Goal: Task Accomplishment & Management: Use online tool/utility

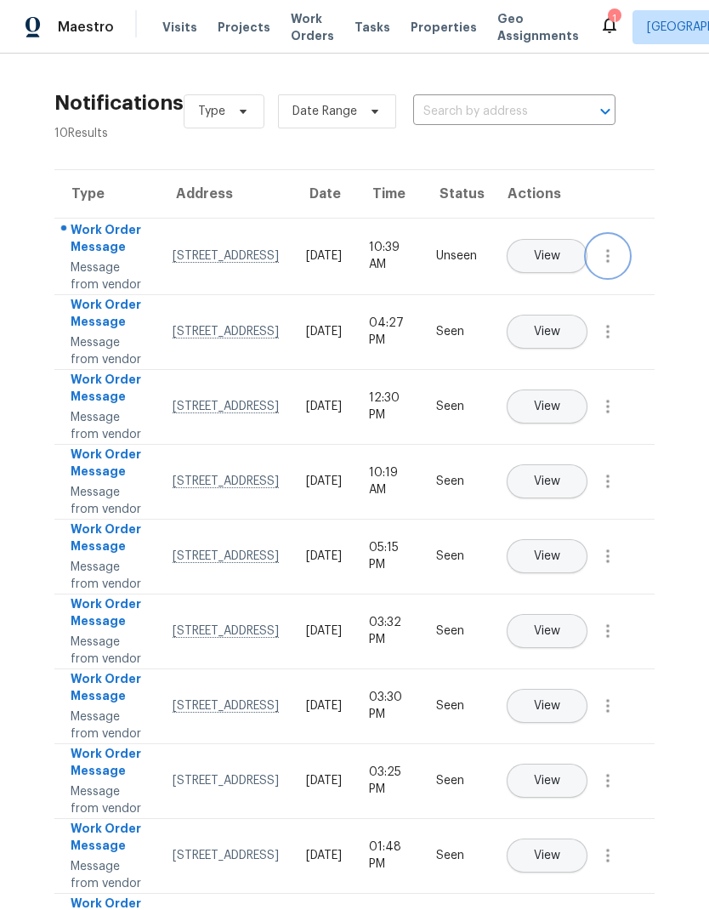
click at [619, 276] on button "button" at bounding box center [608, 256] width 41 height 41
click at [538, 296] on div "Mark Seen" at bounding box center [511, 293] width 133 height 17
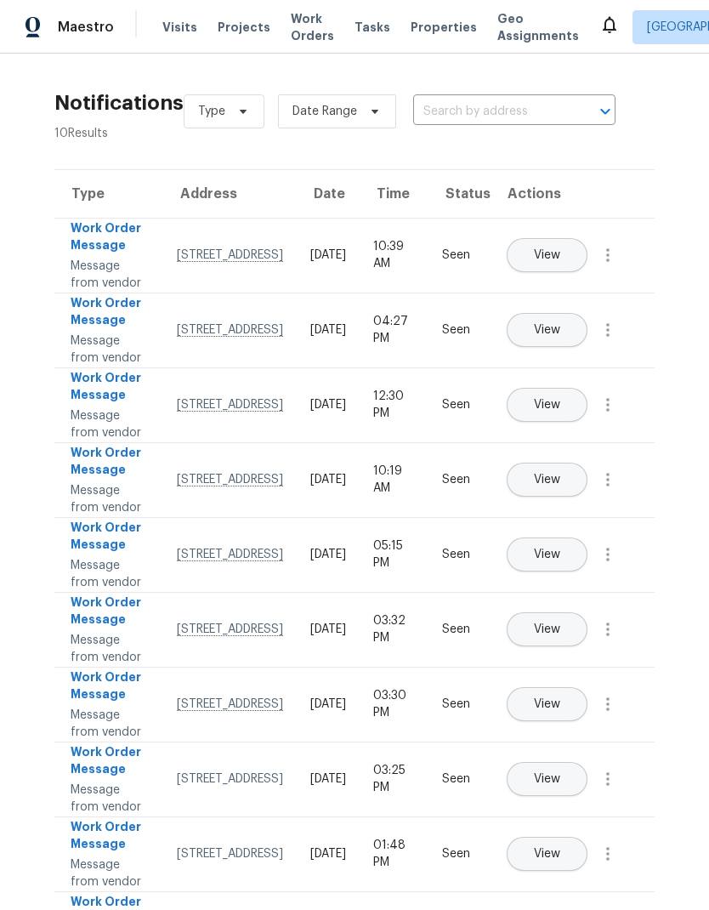
click at [297, 31] on span "Work Orders" at bounding box center [312, 27] width 43 height 34
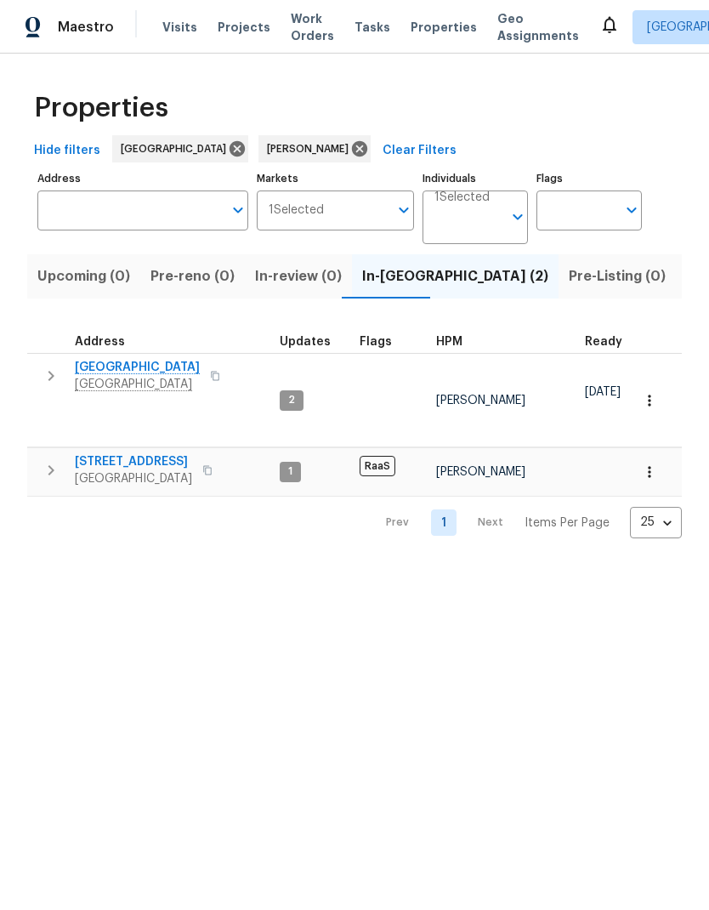
click at [160, 366] on span "[GEOGRAPHIC_DATA]" at bounding box center [137, 367] width 125 height 17
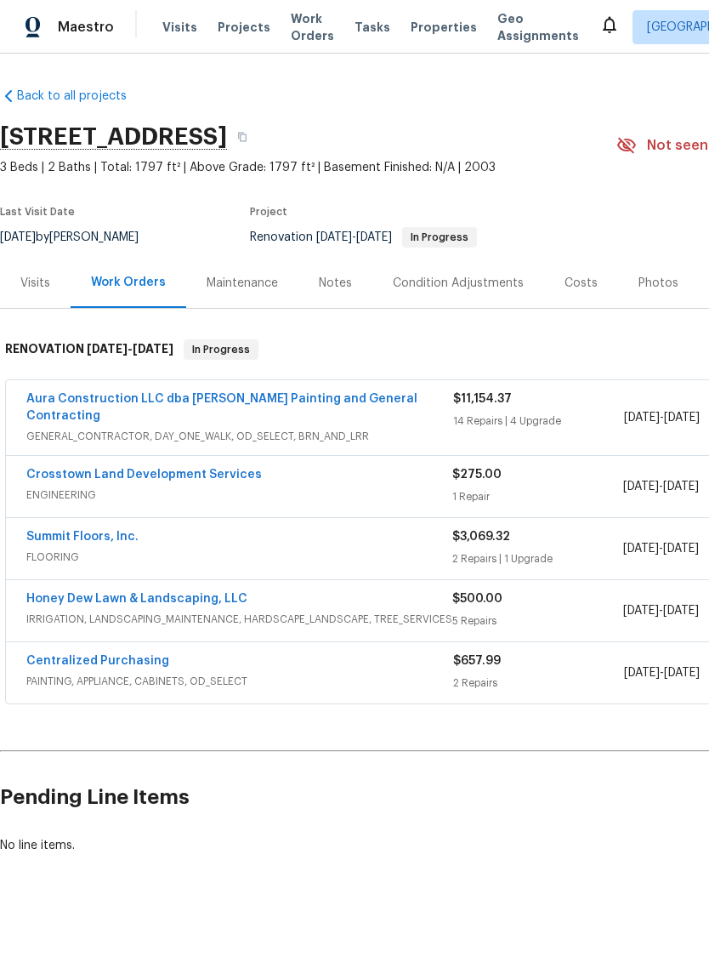
click at [219, 469] on link "Crosstown Land Development Services" at bounding box center [144, 475] width 236 height 12
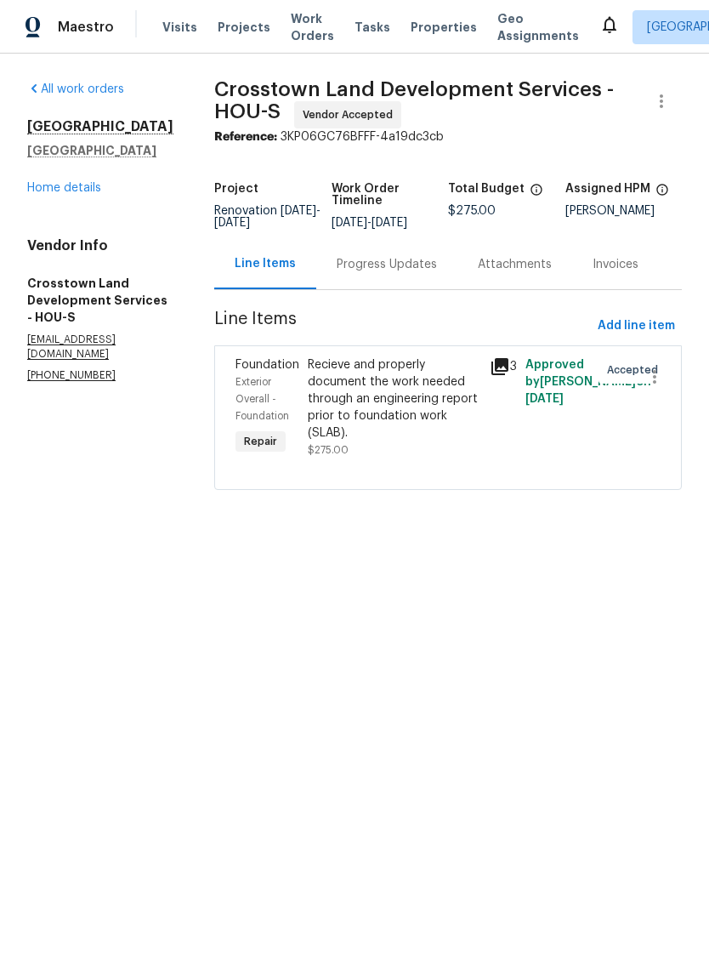
click at [413, 273] on div "Progress Updates" at bounding box center [387, 264] width 100 height 17
